Goal: Task Accomplishment & Management: Use online tool/utility

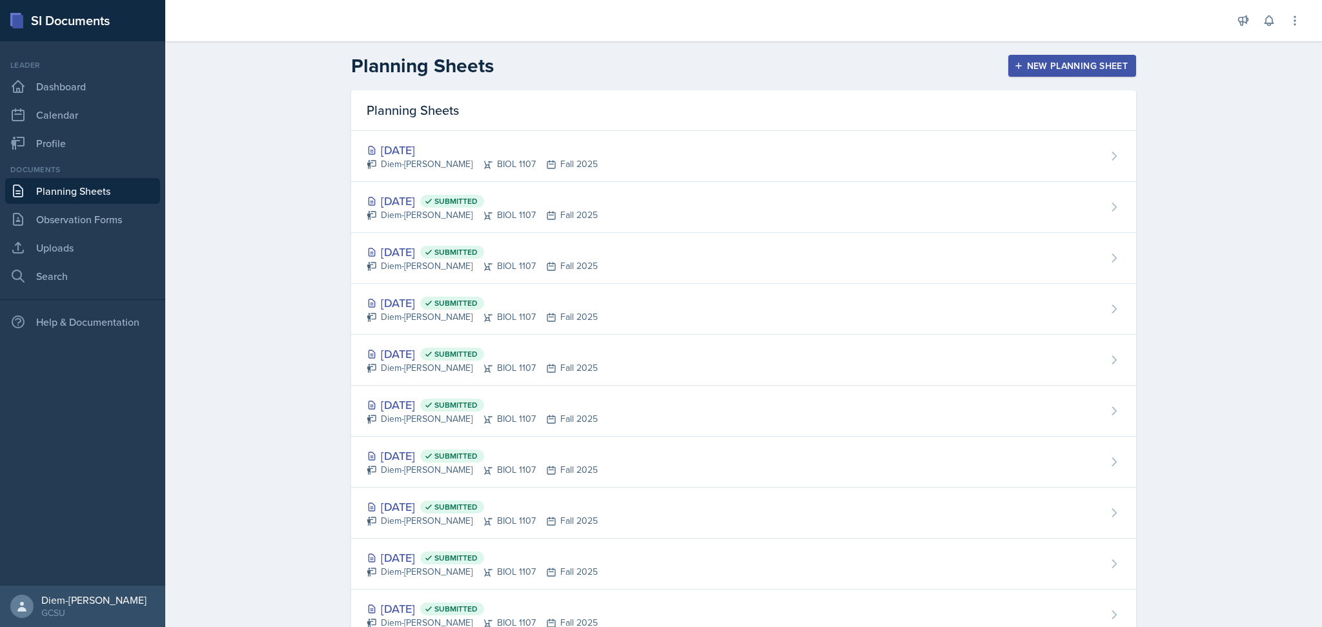
click at [1021, 66] on div "New Planning Sheet" at bounding box center [1072, 66] width 111 height 10
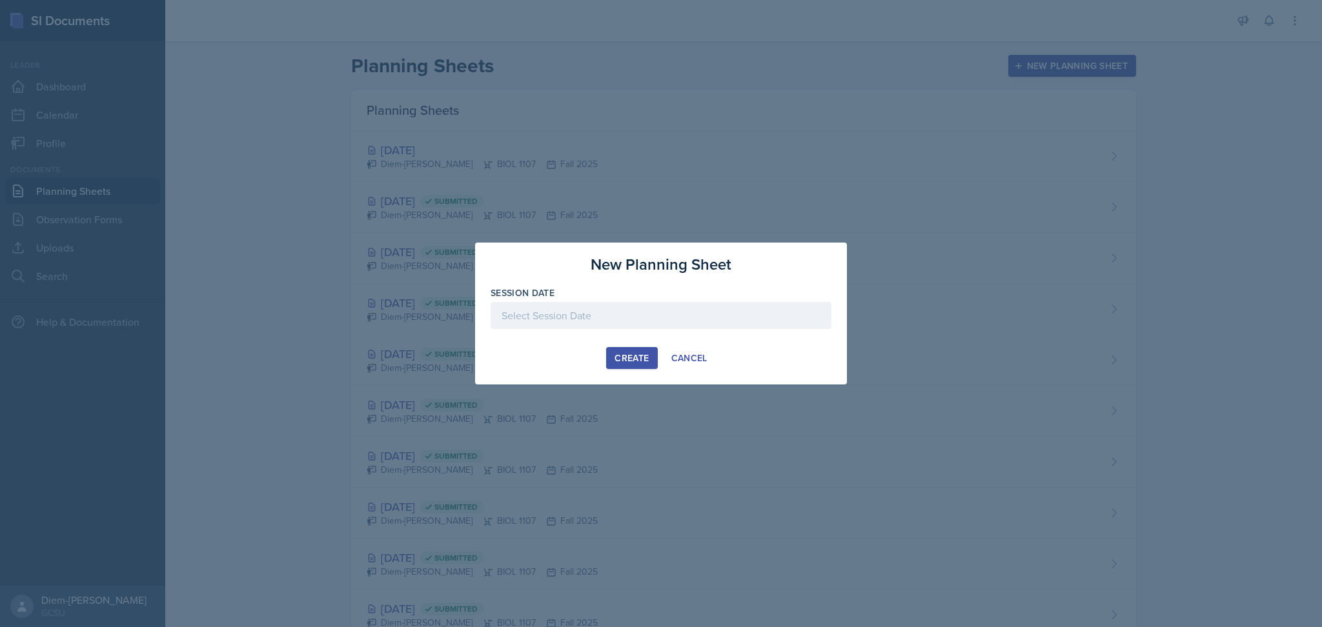
click at [627, 309] on div at bounding box center [661, 315] width 341 height 27
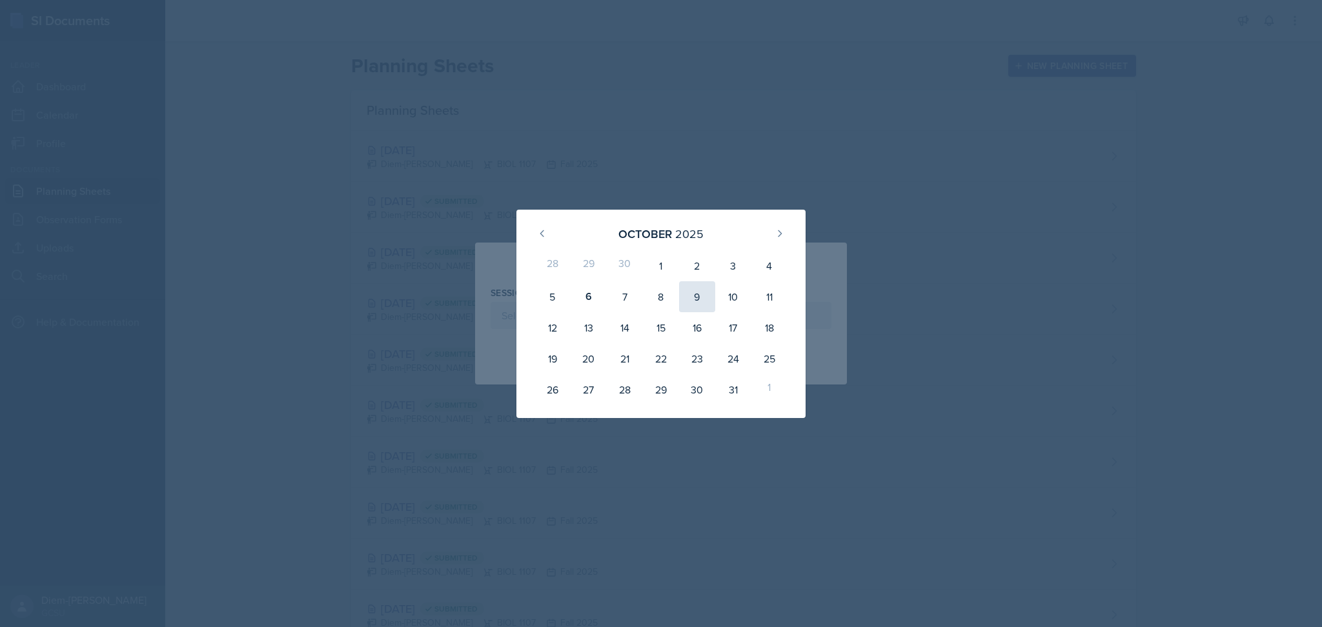
click at [702, 301] on div "9" at bounding box center [697, 296] width 36 height 31
type input "[DATE]"
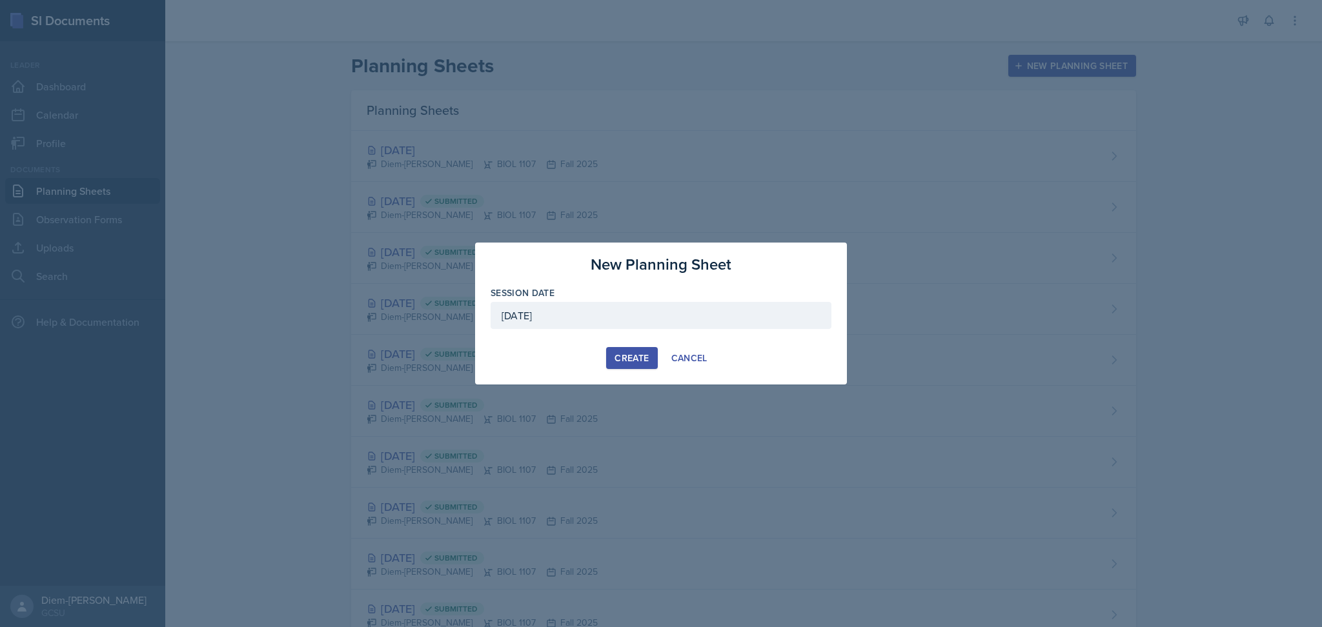
click at [611, 352] on button "Create" at bounding box center [631, 358] width 51 height 22
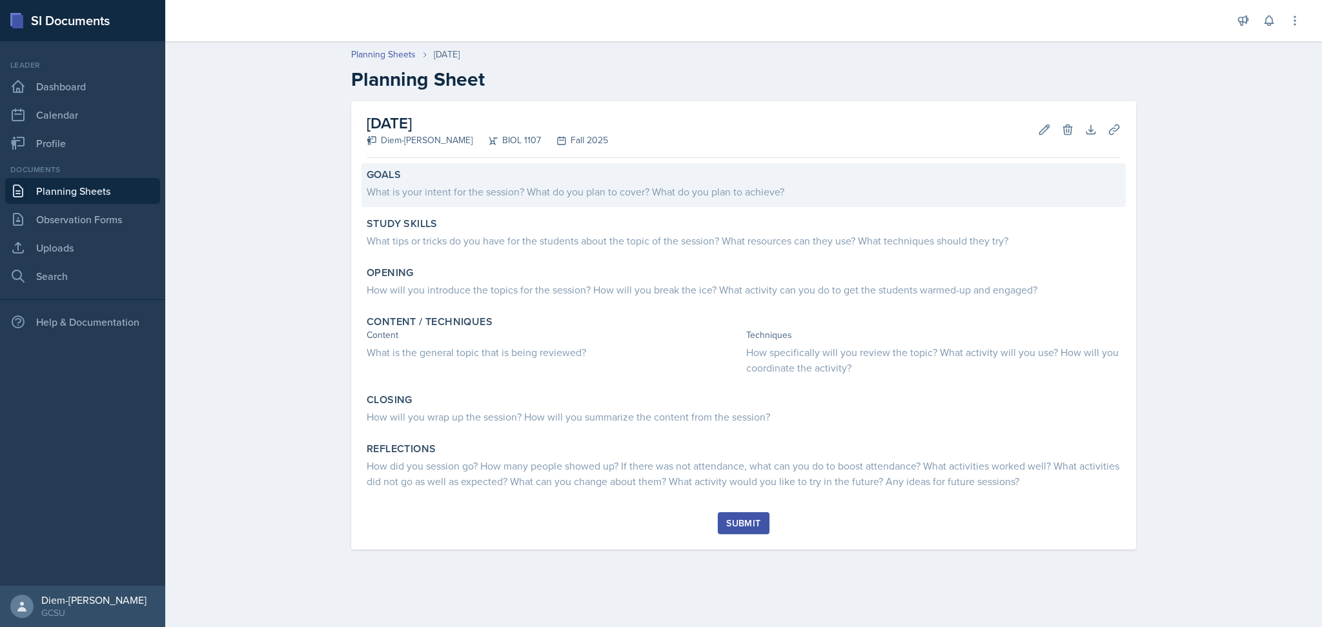
click at [589, 178] on div "Goals" at bounding box center [744, 174] width 754 height 13
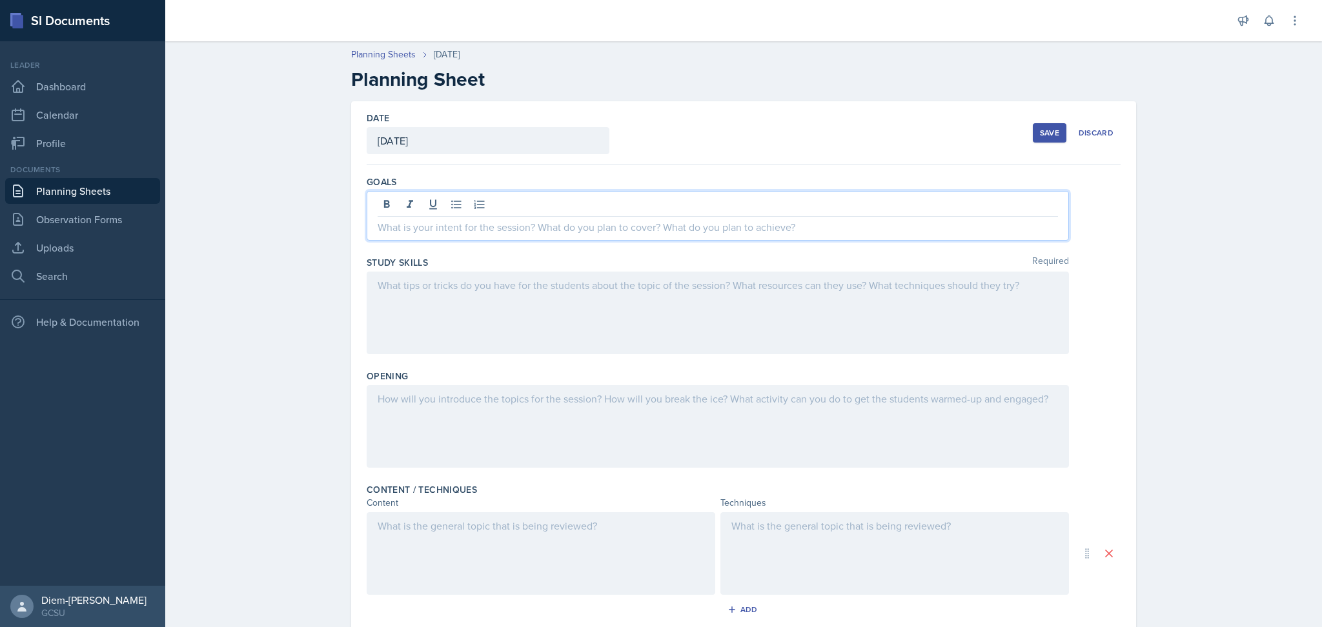
click at [581, 201] on div at bounding box center [718, 216] width 702 height 50
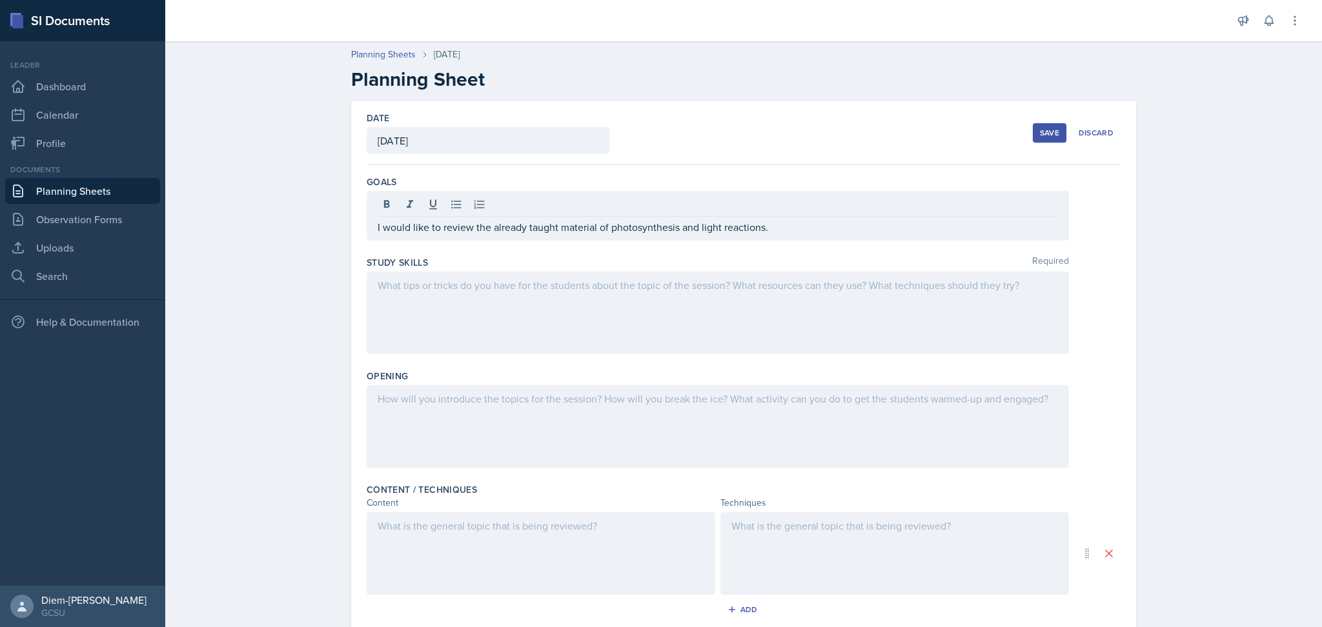
click at [628, 310] on div at bounding box center [718, 313] width 702 height 83
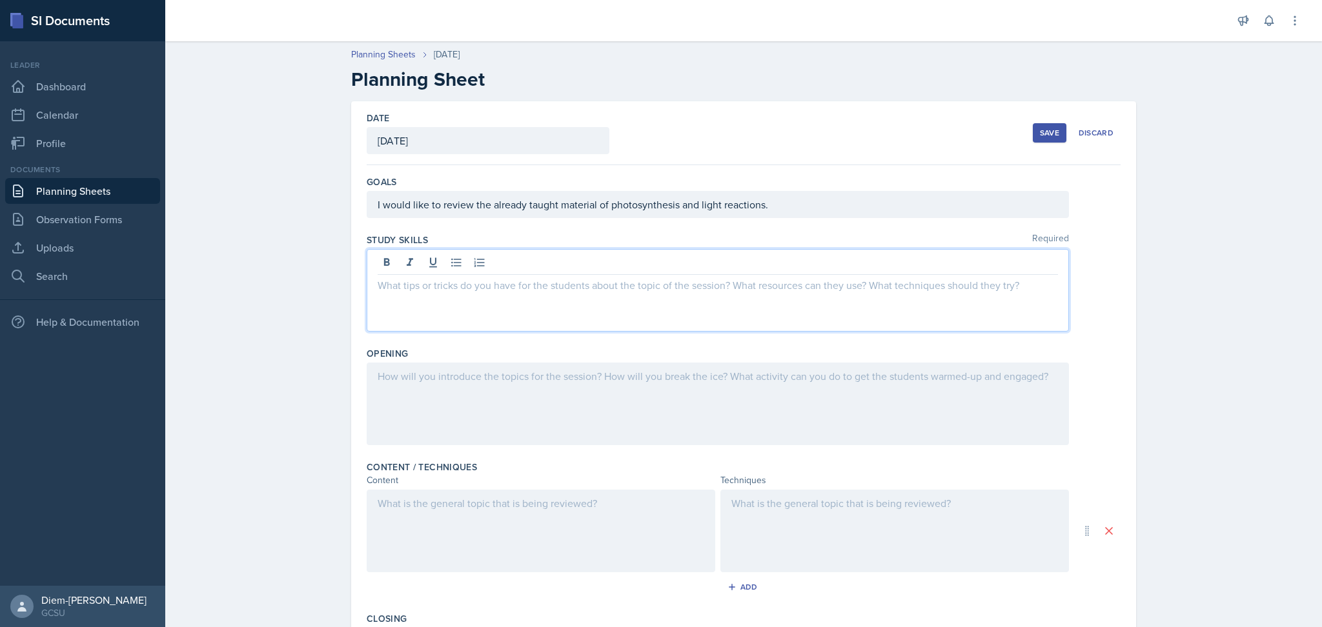
click at [489, 302] on div at bounding box center [718, 290] width 702 height 83
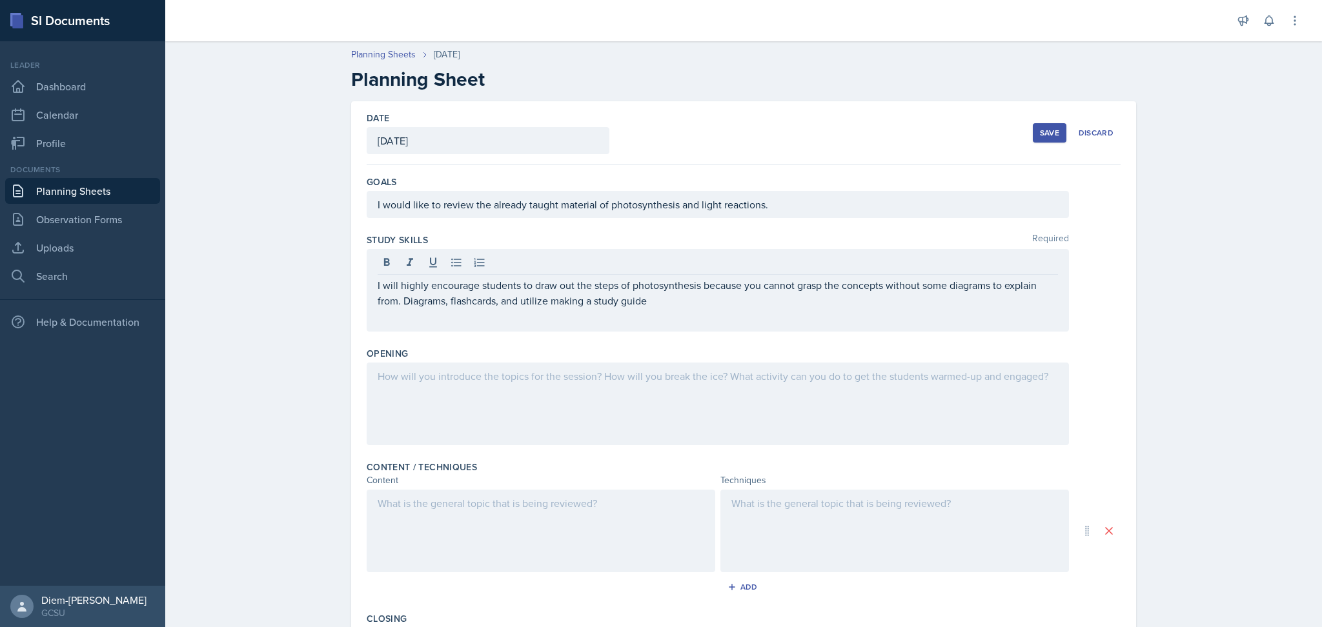
click at [456, 425] on div at bounding box center [718, 404] width 702 height 83
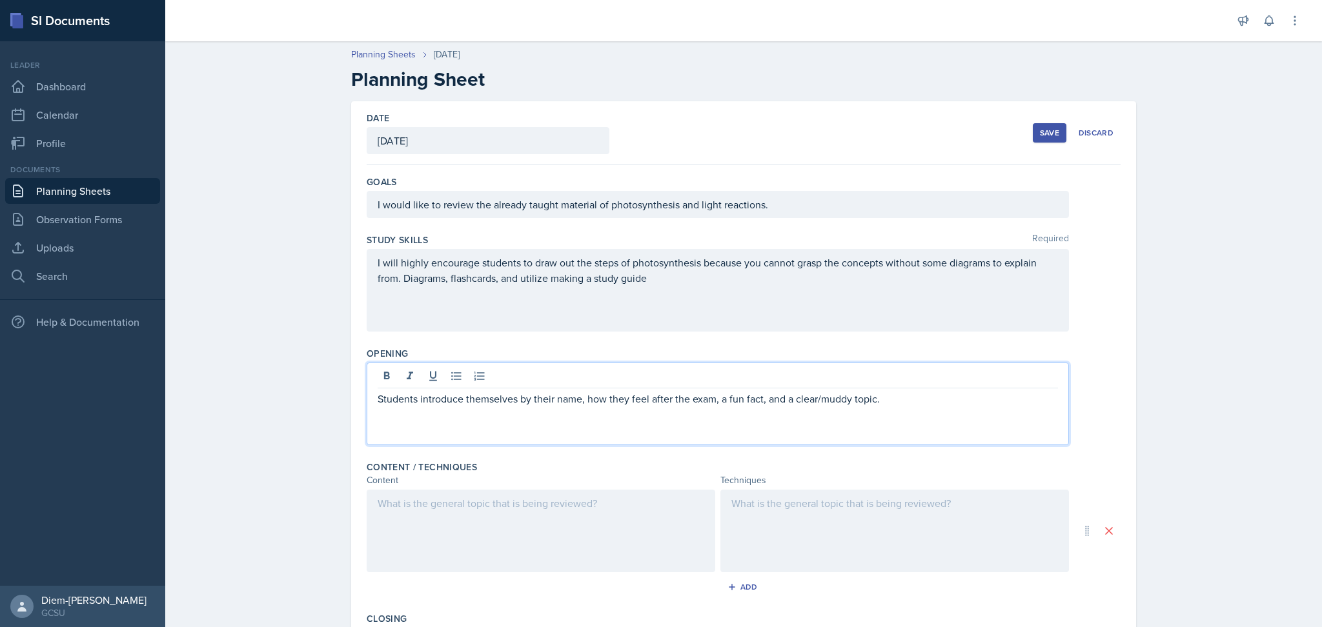
click at [535, 559] on div at bounding box center [541, 531] width 349 height 83
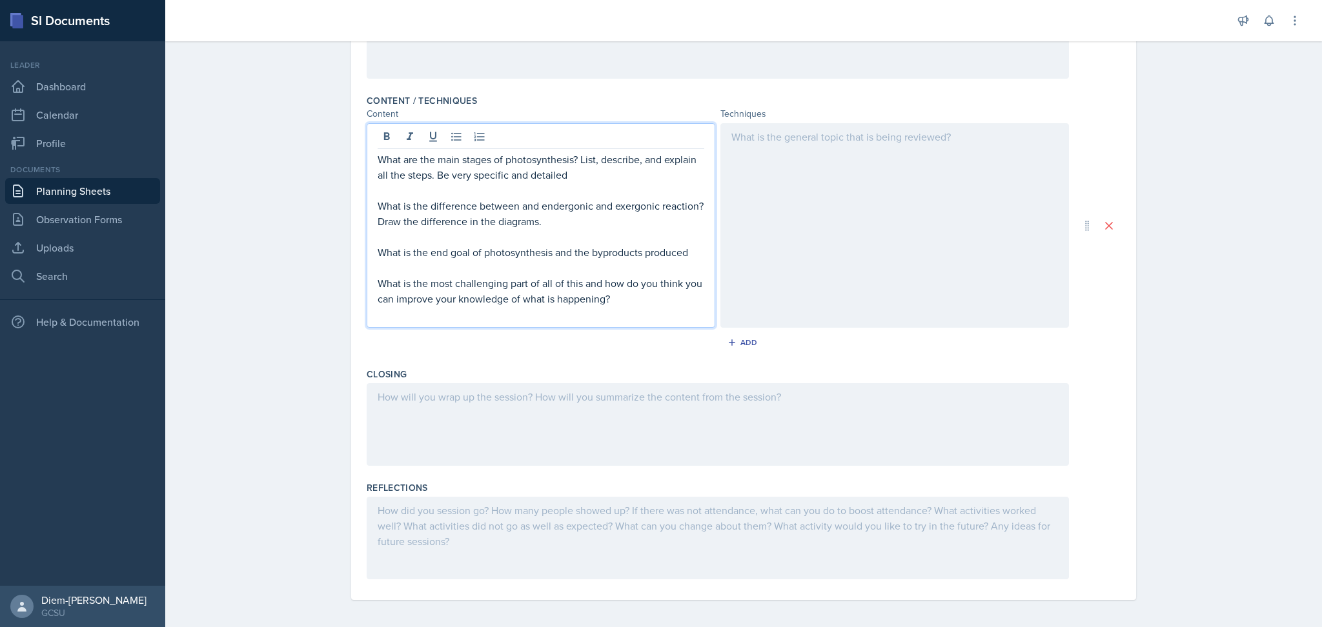
scroll to position [370, 0]
click at [812, 256] on div at bounding box center [894, 222] width 349 height 205
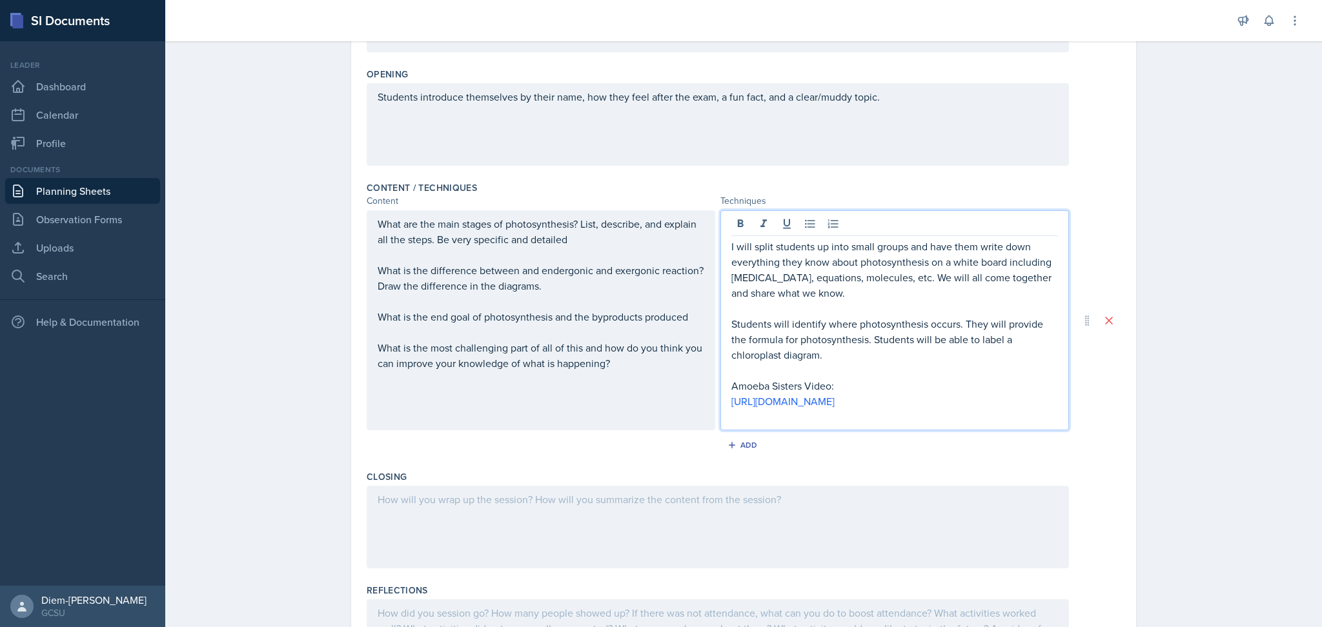
scroll to position [277, 0]
click at [737, 443] on div "Add" at bounding box center [744, 448] width 28 height 10
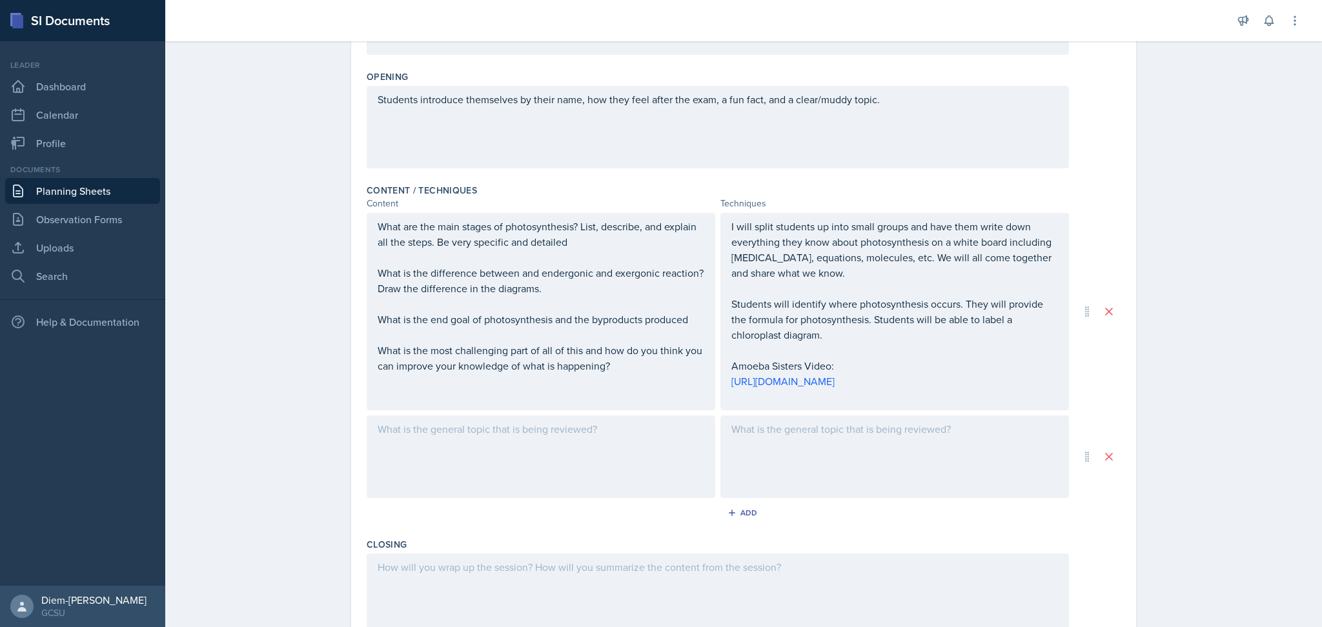
click at [513, 470] on div at bounding box center [541, 457] width 349 height 83
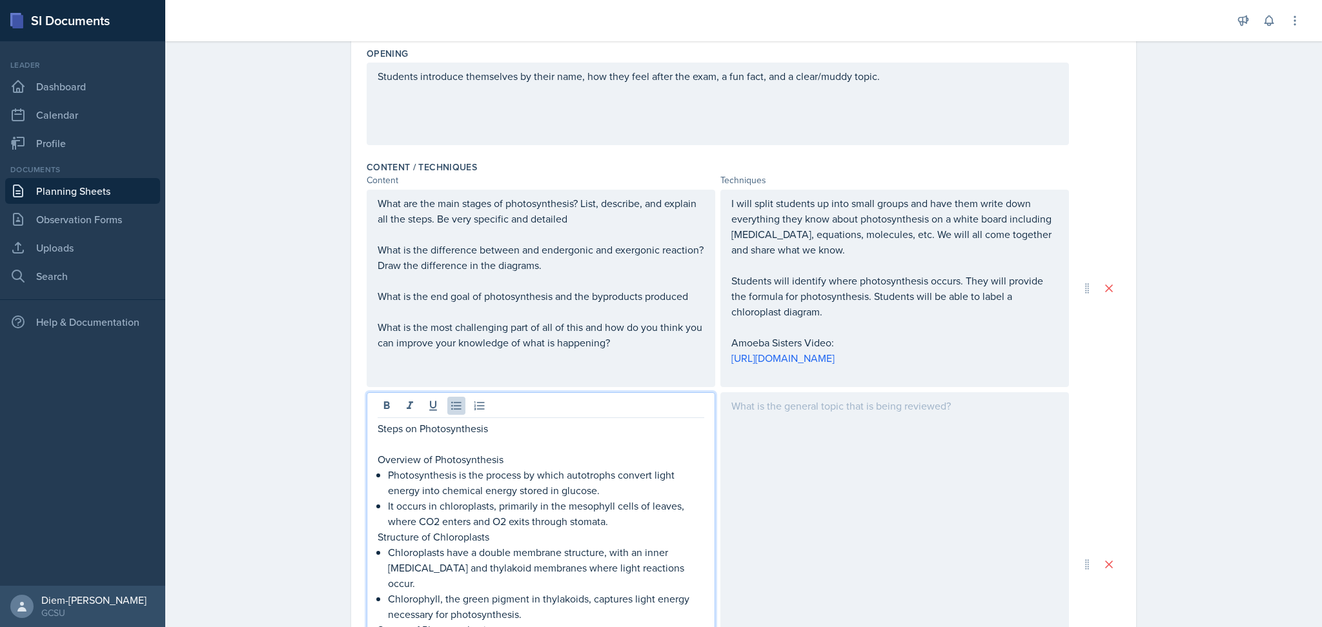
scroll to position [374, 0]
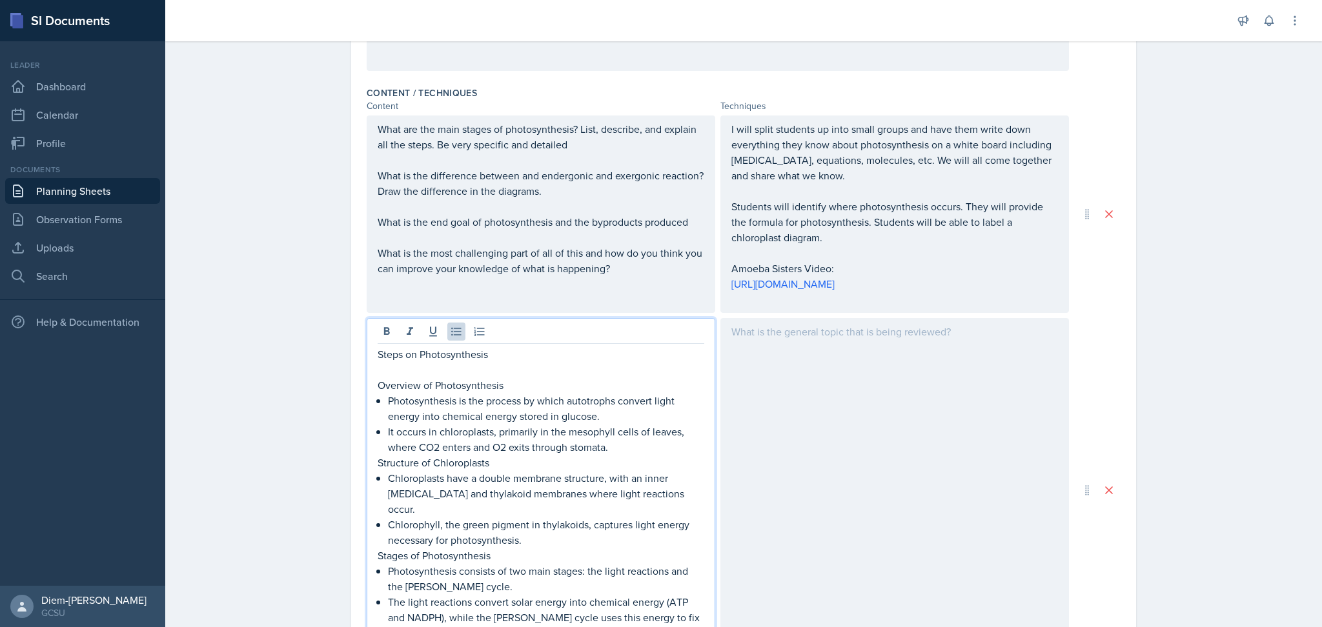
click at [872, 397] on div at bounding box center [894, 490] width 349 height 344
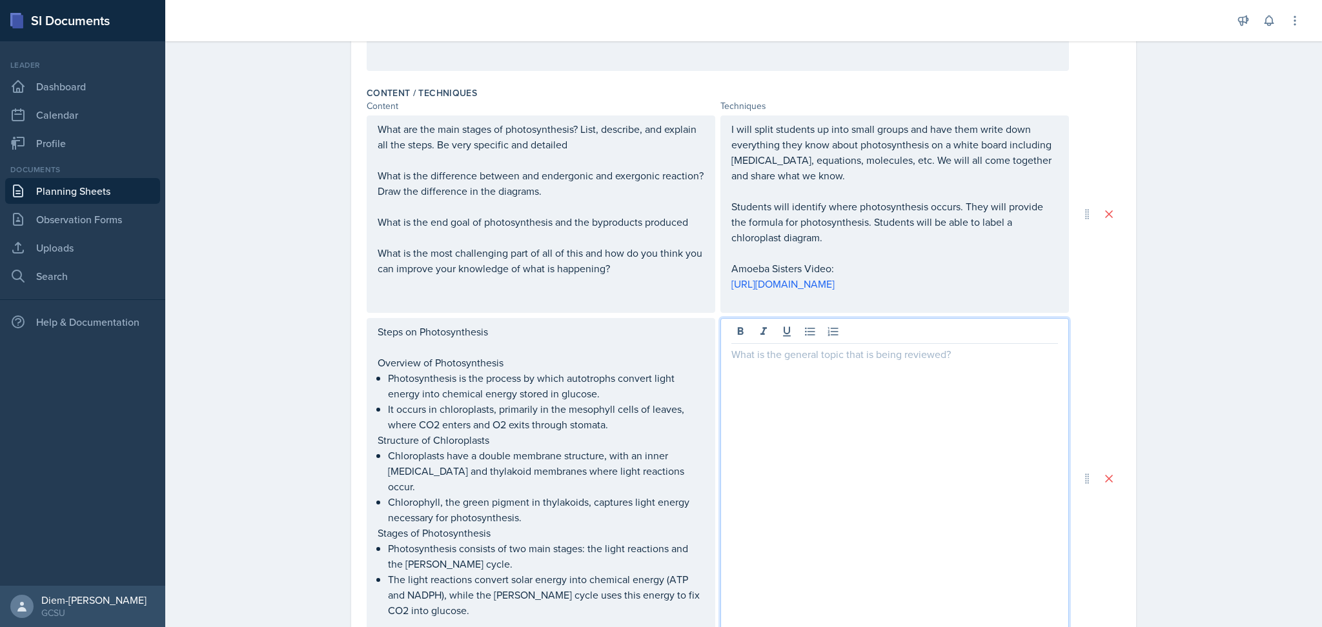
scroll to position [397, 0]
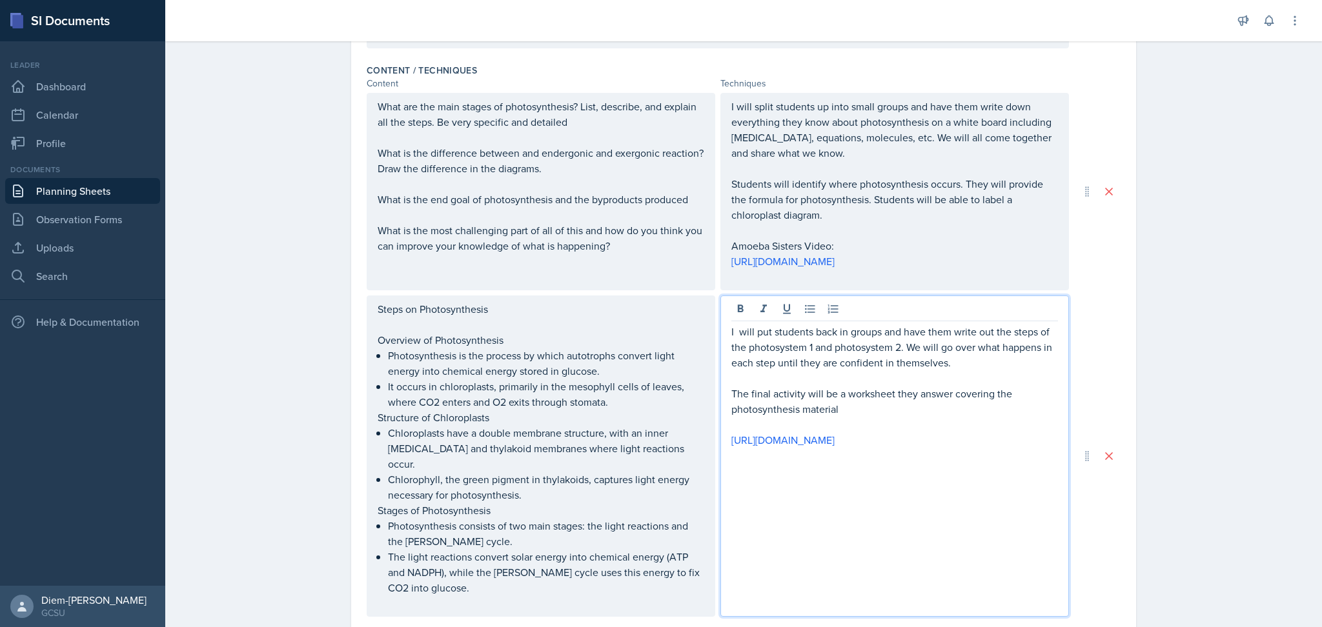
click at [893, 400] on p "The final activity will be a worksheet they answer covering the photosynthesis …" at bounding box center [894, 401] width 327 height 31
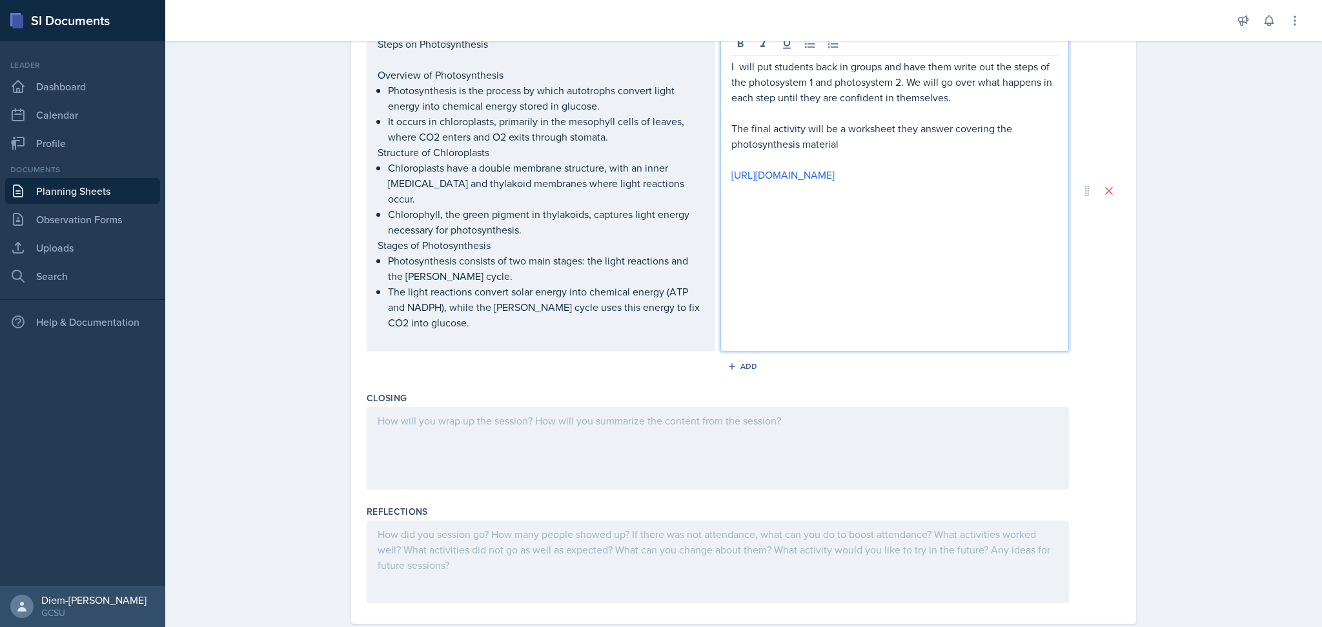
scroll to position [675, 0]
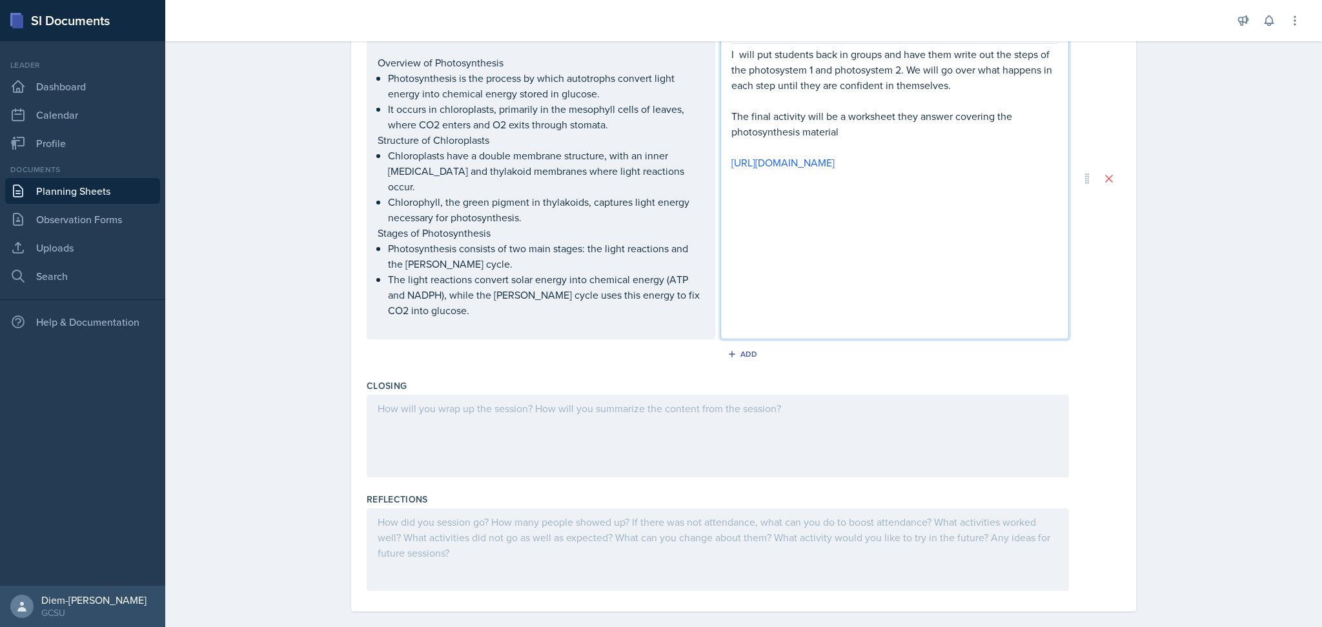
click at [585, 435] on div at bounding box center [718, 436] width 702 height 83
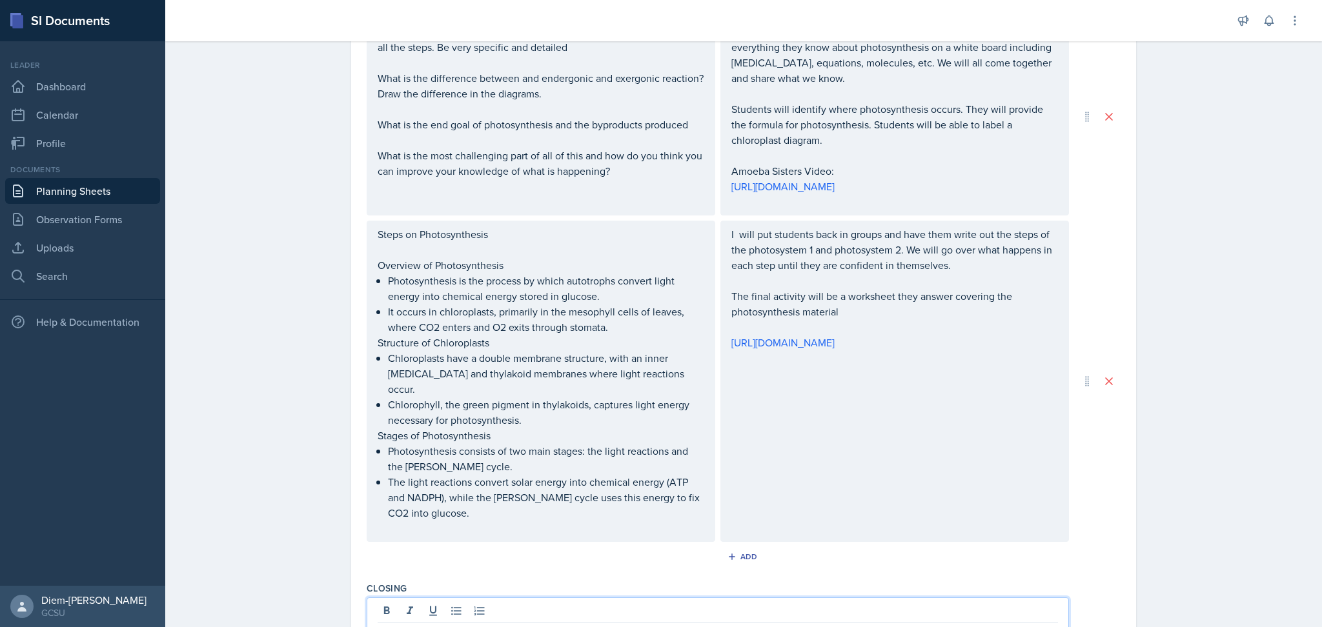
scroll to position [476, 0]
click at [482, 349] on p "Chloroplasts have a double membrane structure, with an inner [MEDICAL_DATA] and…" at bounding box center [546, 370] width 316 height 46
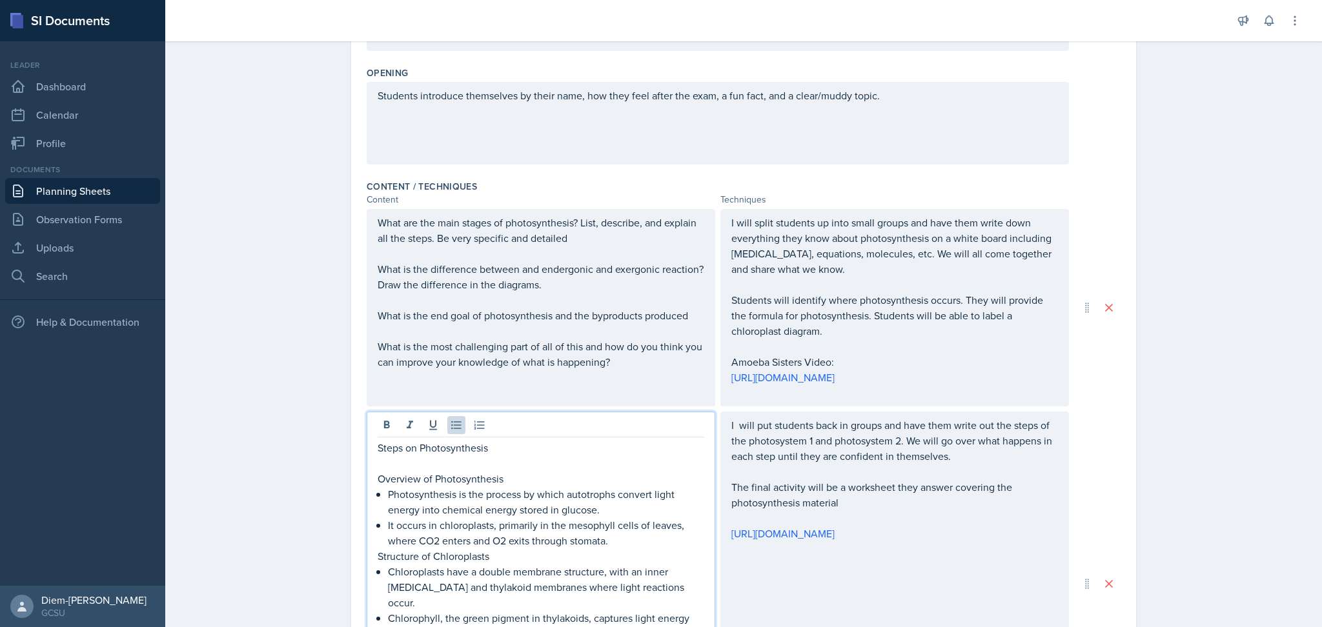
scroll to position [261, 0]
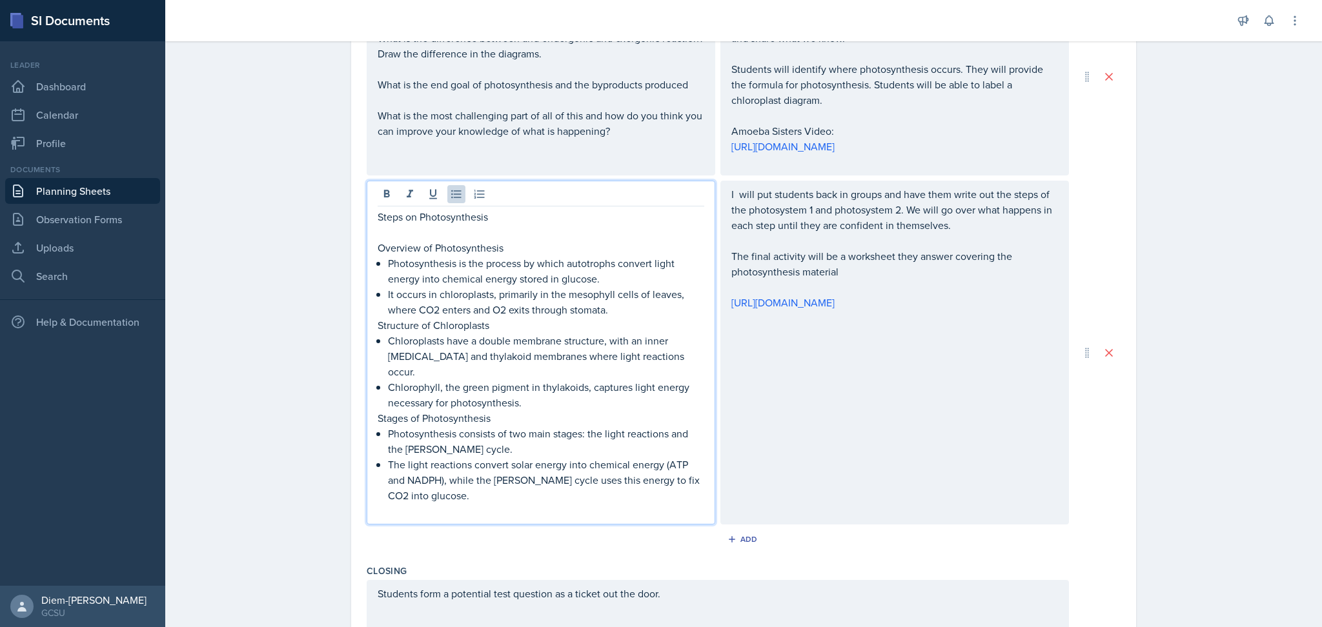
click at [808, 378] on div "I will put students back in groups and have them write out the steps of the pho…" at bounding box center [894, 353] width 349 height 344
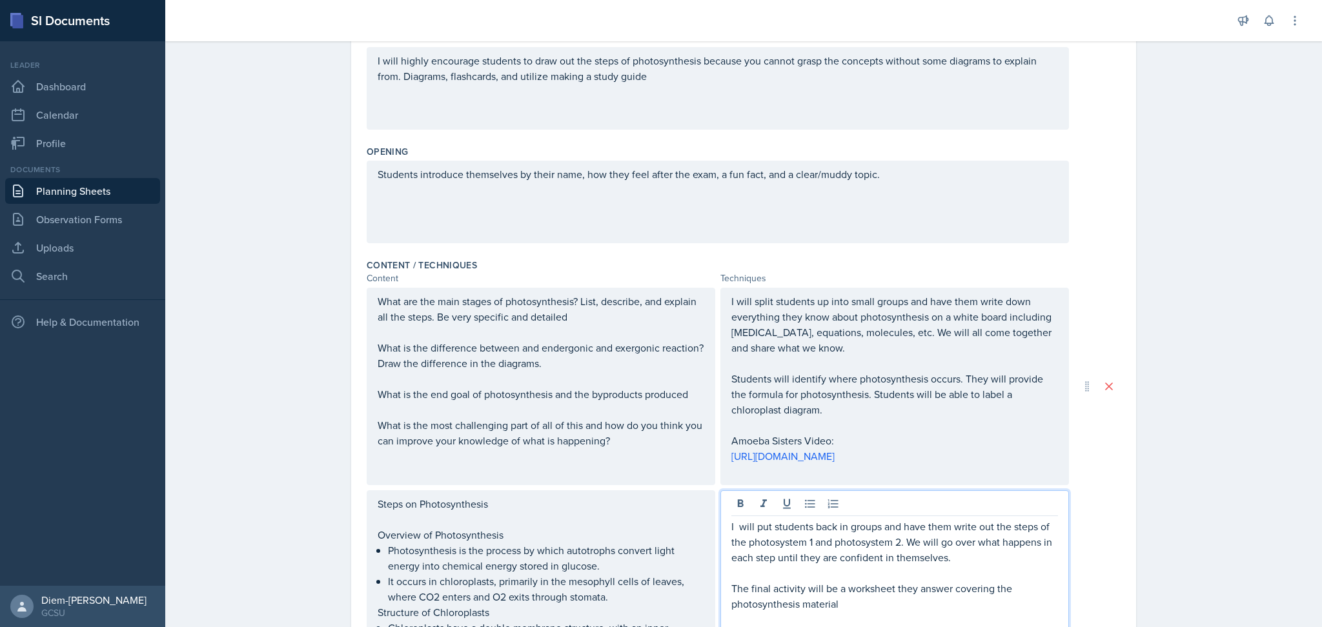
scroll to position [420, 0]
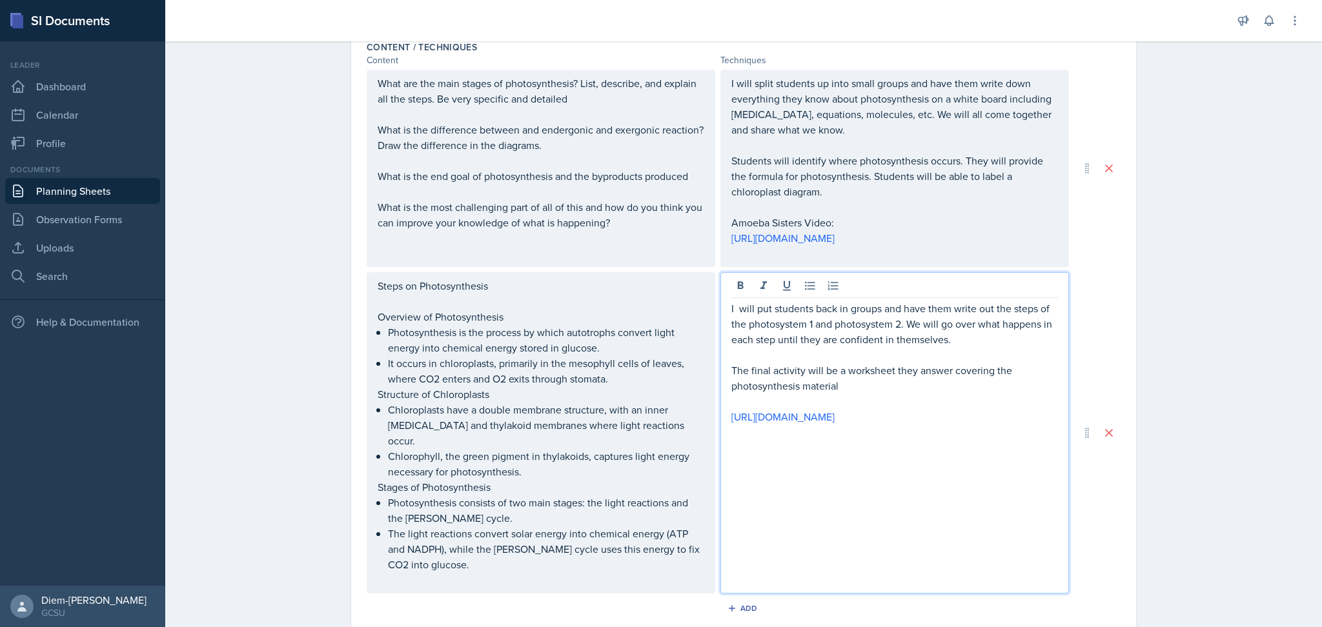
click at [883, 385] on p "The final activity will be a worksheet they answer covering the photosynthesis …" at bounding box center [894, 378] width 327 height 31
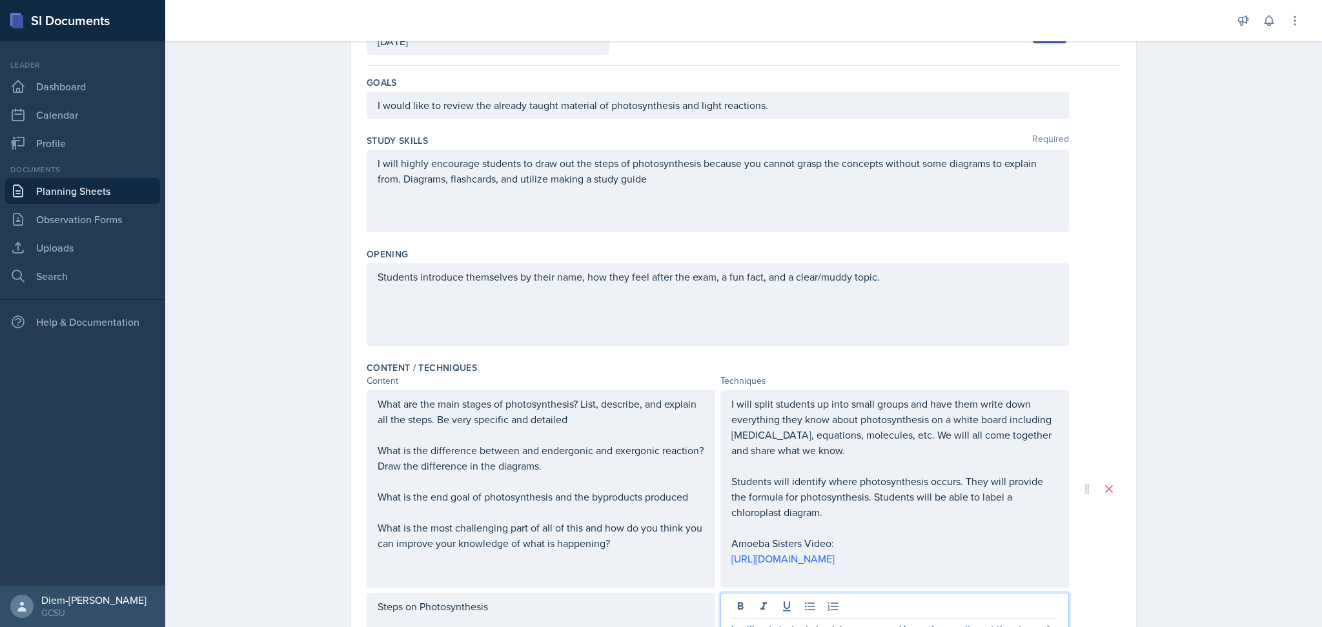
scroll to position [0, 0]
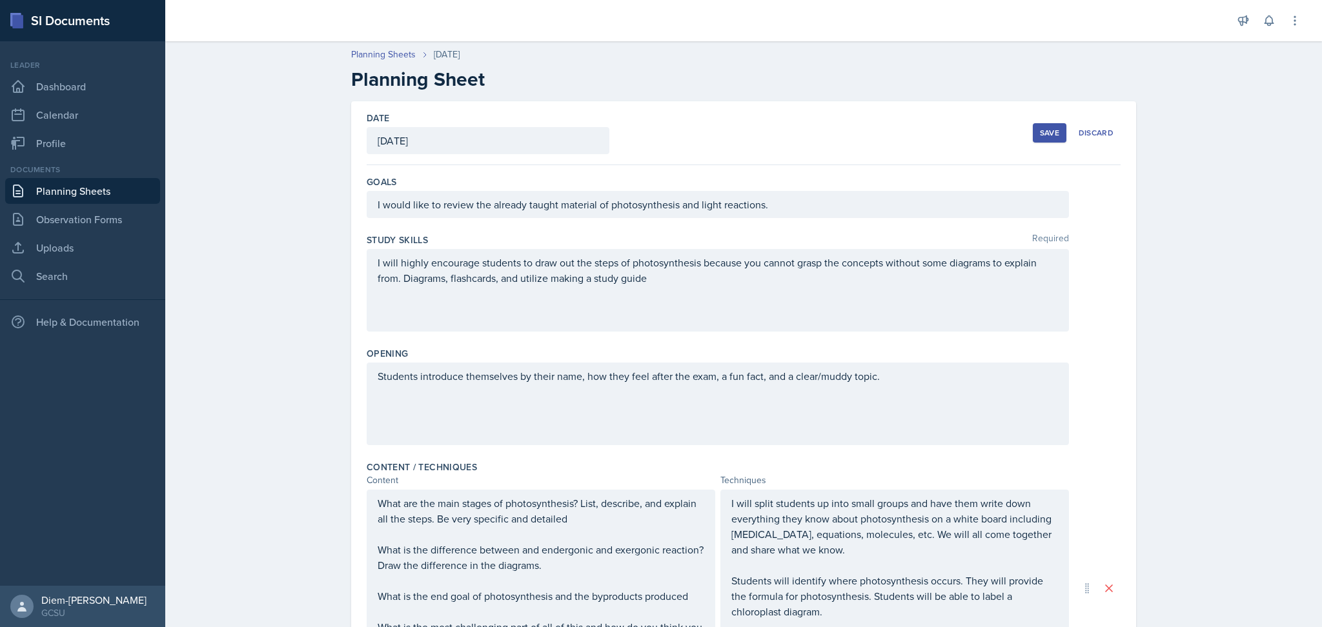
click at [771, 221] on div "Goals I would like to review the already taught material of photosynthesis and …" at bounding box center [744, 199] width 754 height 58
click at [768, 212] on div "I would like to review the already taught material of photosynthesis and light …" at bounding box center [718, 204] width 702 height 27
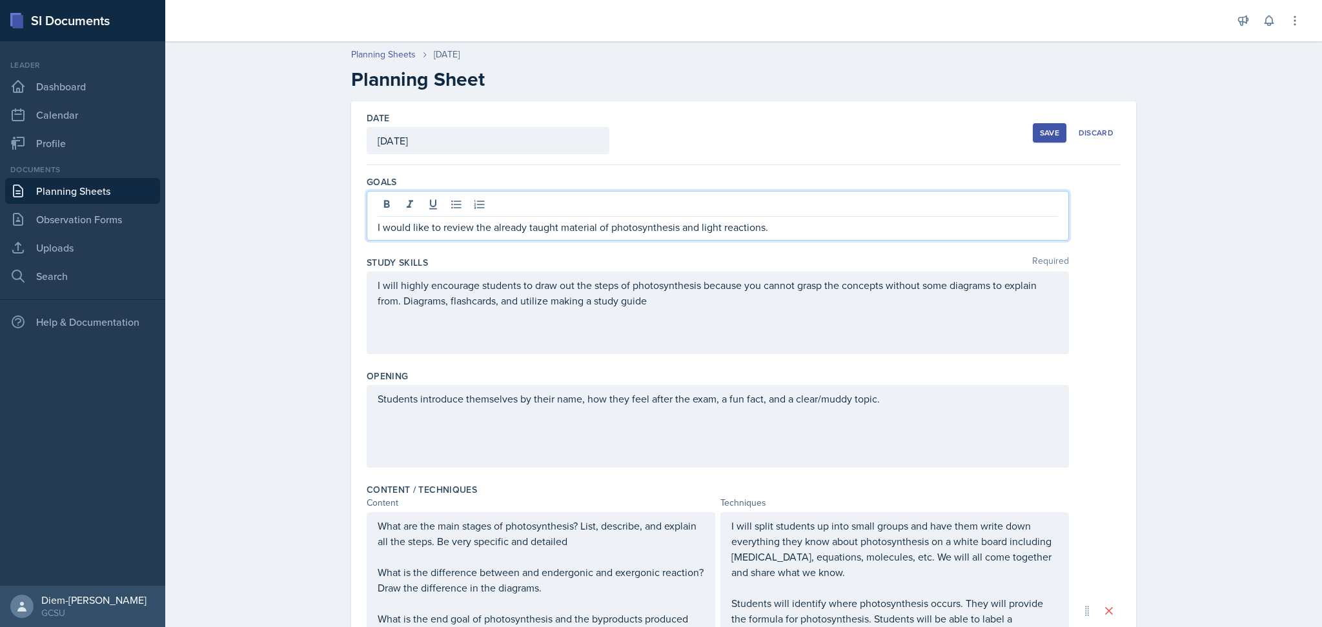
click at [757, 219] on p "I would like to review the already taught material of photosynthesis and light …" at bounding box center [718, 226] width 680 height 15
click at [761, 223] on p "I would like to review the already taught material of photosynthesis and light …" at bounding box center [718, 226] width 680 height 15
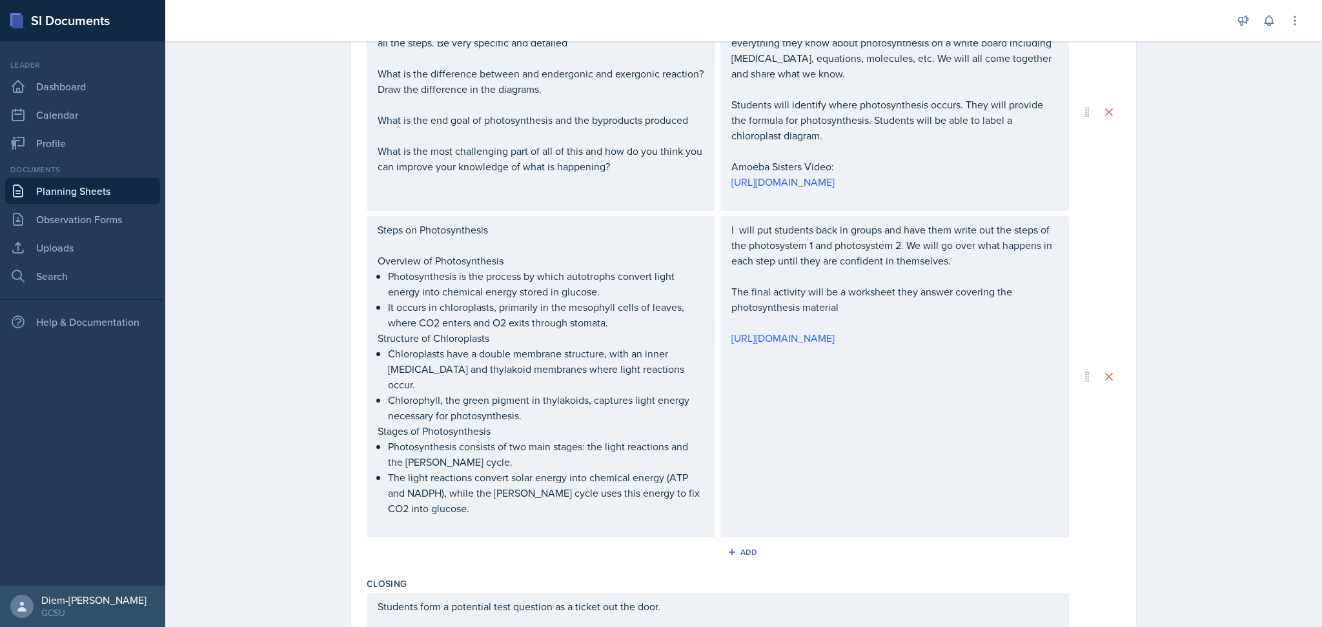
scroll to position [500, 0]
